Goal: Use online tool/utility: Utilize a website feature to perform a specific function

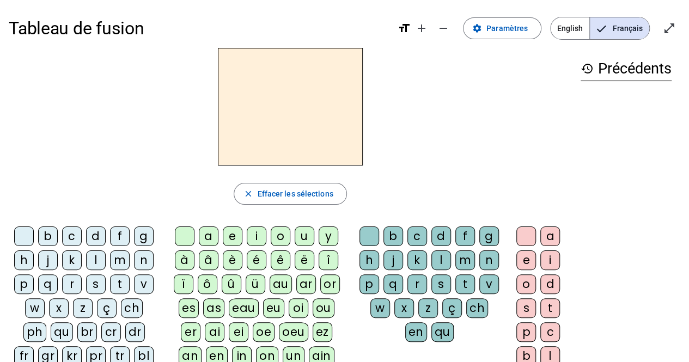
click at [95, 237] on div "d" at bounding box center [96, 237] width 20 height 20
click at [305, 236] on div "u" at bounding box center [305, 237] width 20 height 20
click at [115, 282] on div "t" at bounding box center [120, 284] width 20 height 20
click at [210, 243] on div "a" at bounding box center [209, 237] width 20 height 20
click at [234, 237] on div "e" at bounding box center [233, 237] width 20 height 20
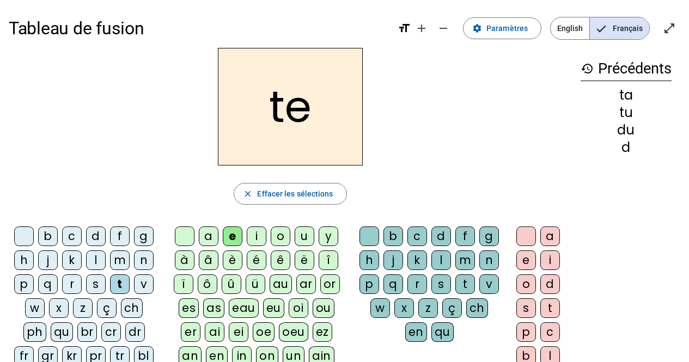
click at [90, 241] on div "d" at bounding box center [96, 237] width 20 height 20
click at [41, 266] on div "j" at bounding box center [48, 260] width 20 height 20
click at [110, 260] on div "m" at bounding box center [120, 260] width 20 height 20
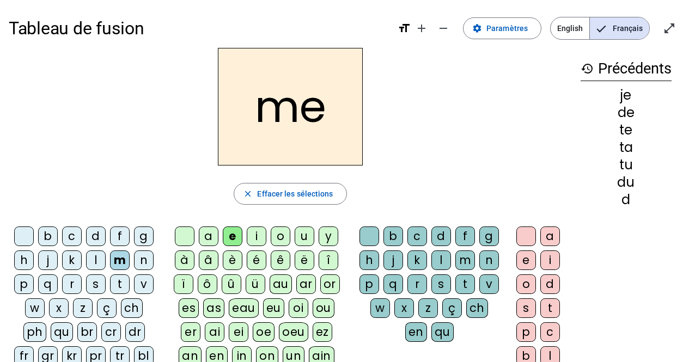
click at [204, 236] on div "a" at bounding box center [209, 237] width 20 height 20
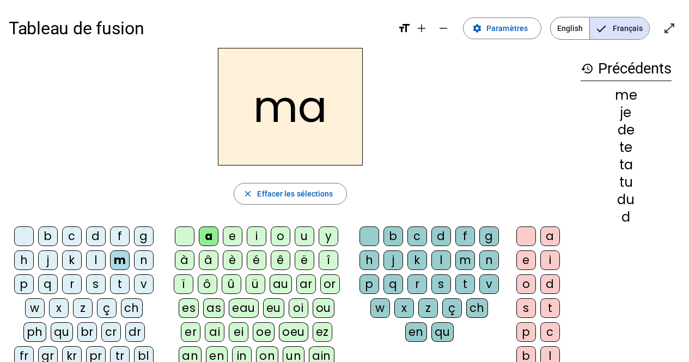
click at [442, 259] on div "l" at bounding box center [441, 260] width 20 height 20
